Goal: Task Accomplishment & Management: Use online tool/utility

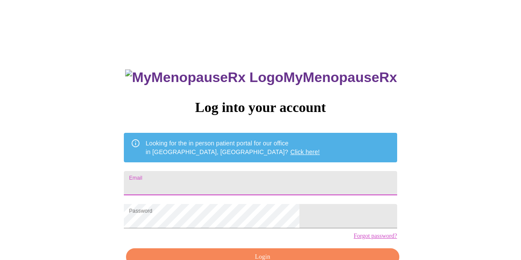
click at [212, 181] on input "Email" at bounding box center [260, 183] width 273 height 24
type input "[EMAIL_ADDRESS][DOMAIN_NAME]"
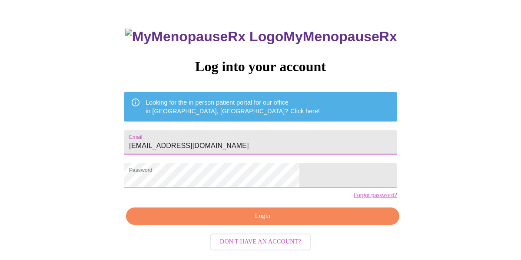
scroll to position [50, 0]
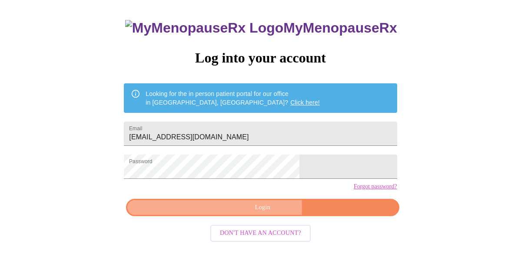
click at [231, 213] on span "Login" at bounding box center [262, 208] width 253 height 11
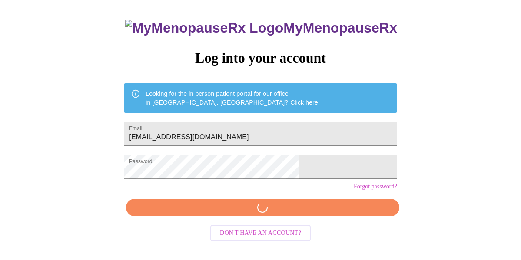
scroll to position [49, 0]
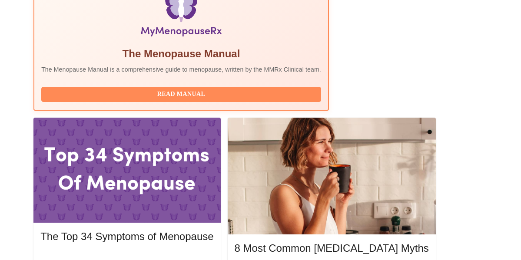
scroll to position [319, 0]
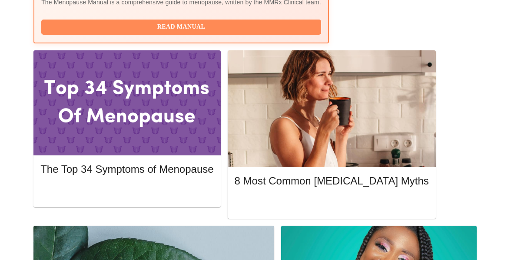
scroll to position [395, 0]
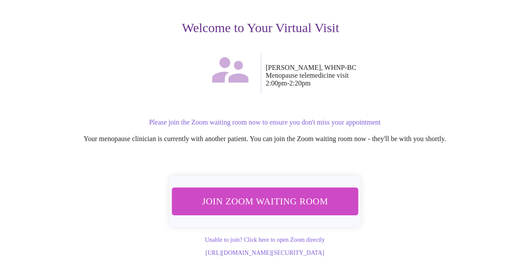
scroll to position [110, 0]
click at [258, 194] on span "Join Zoom Waiting Room" at bounding box center [264, 202] width 163 height 16
